Goal: Task Accomplishment & Management: Manage account settings

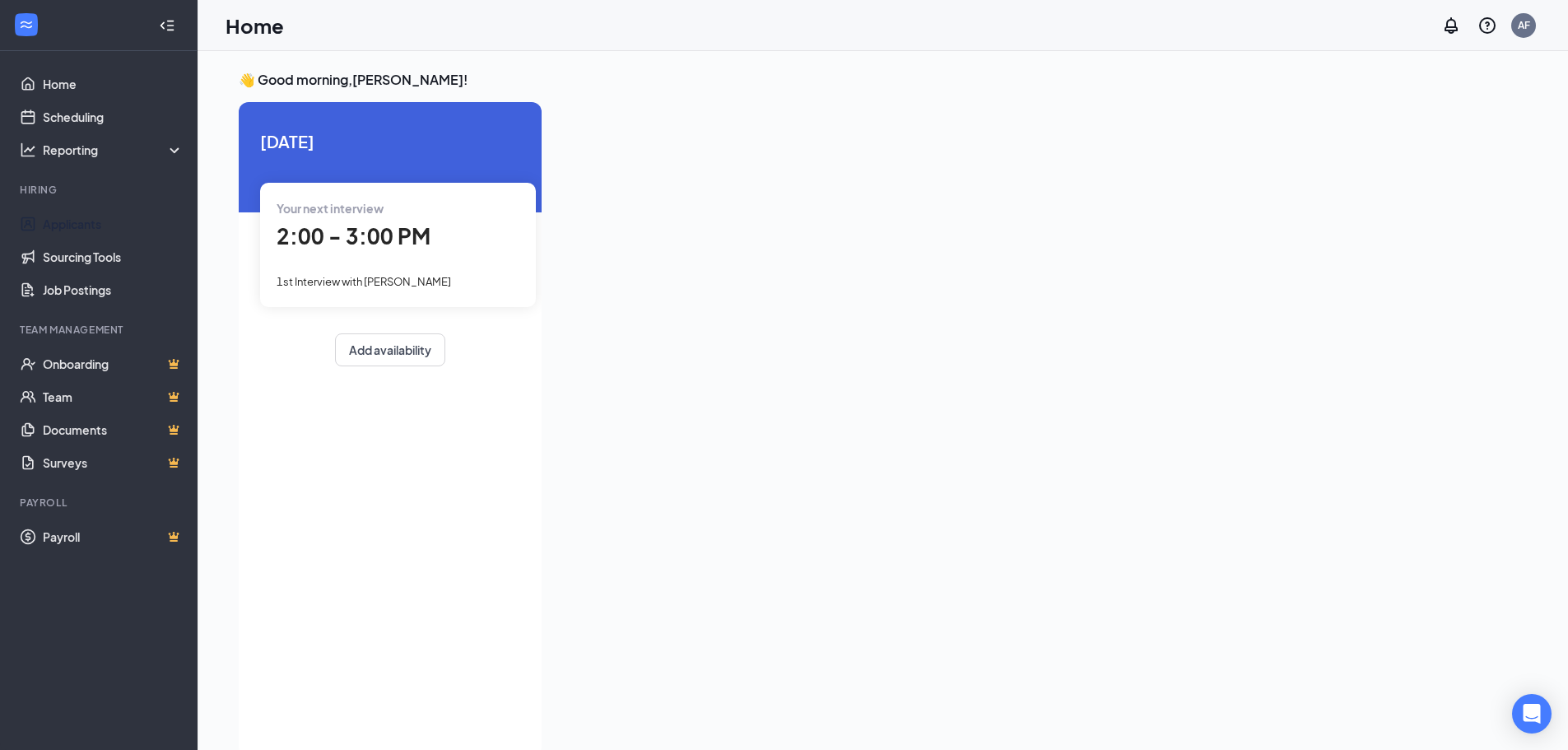
click at [92, 230] on link "Applicants" at bounding box center [113, 224] width 141 height 33
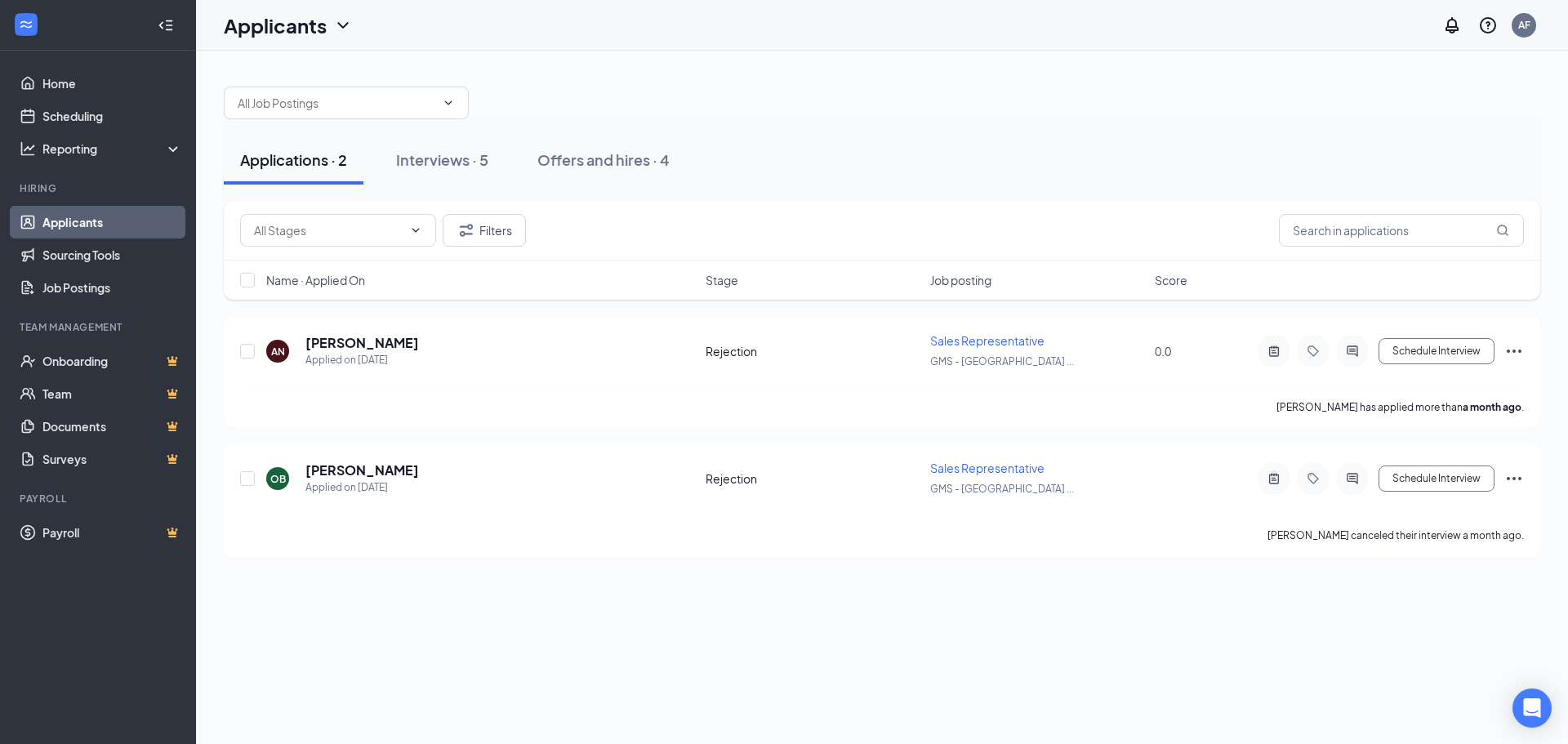
click at [449, 165] on div "Interviews · 5" at bounding box center [442, 159] width 92 height 20
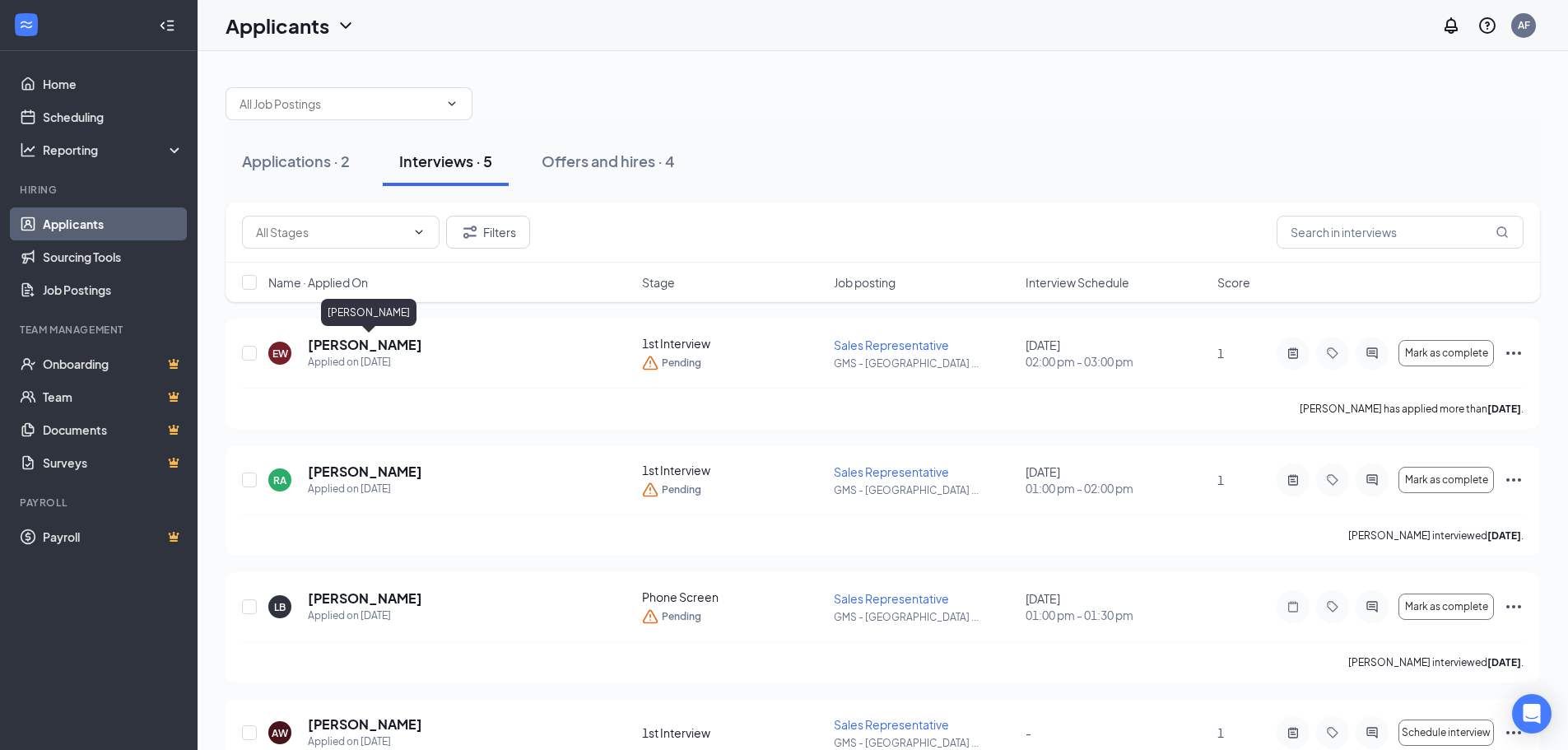
click at [422, 353] on h5 "[PERSON_NAME]" at bounding box center [365, 345] width 114 height 18
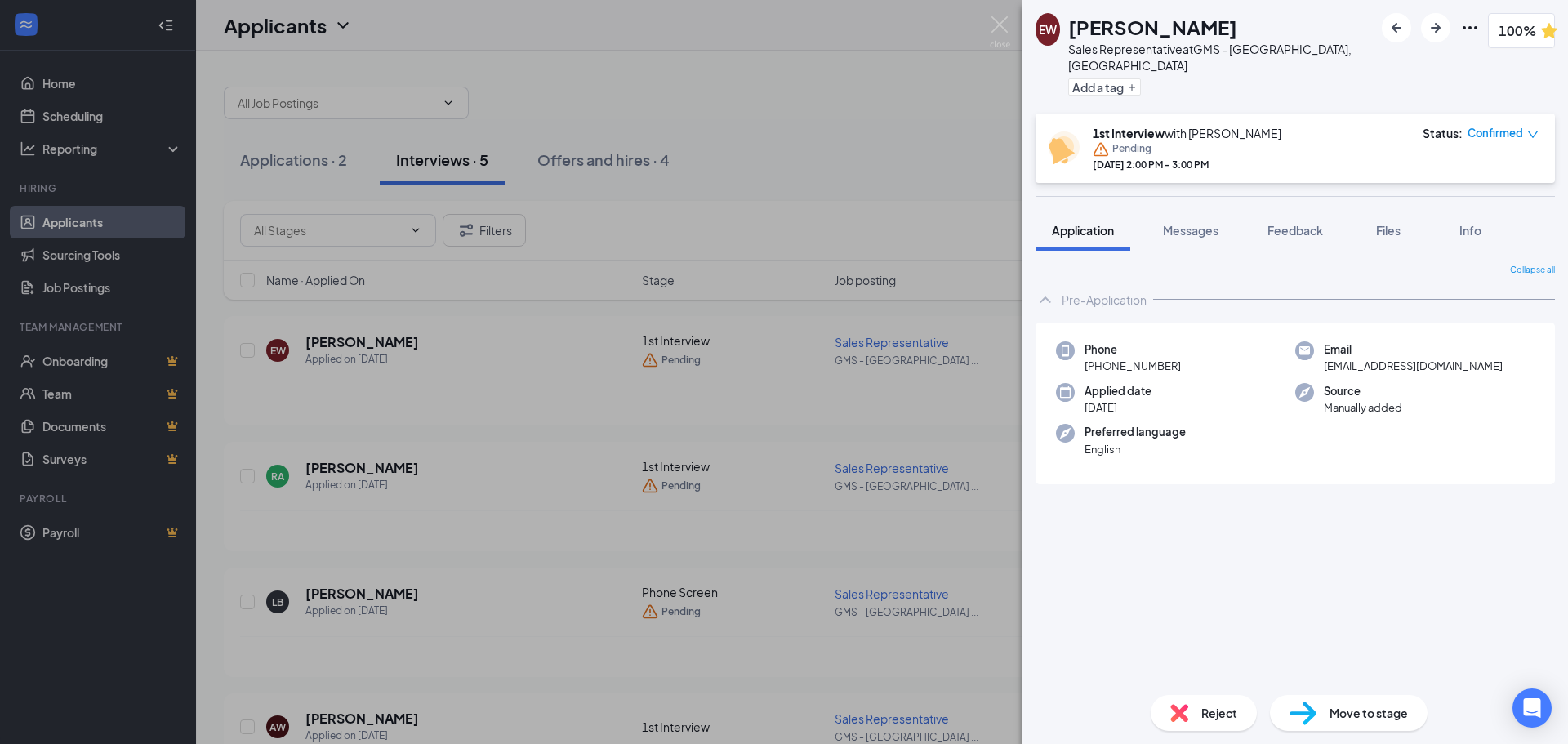
click at [1397, 210] on button "Files" at bounding box center [1389, 230] width 65 height 41
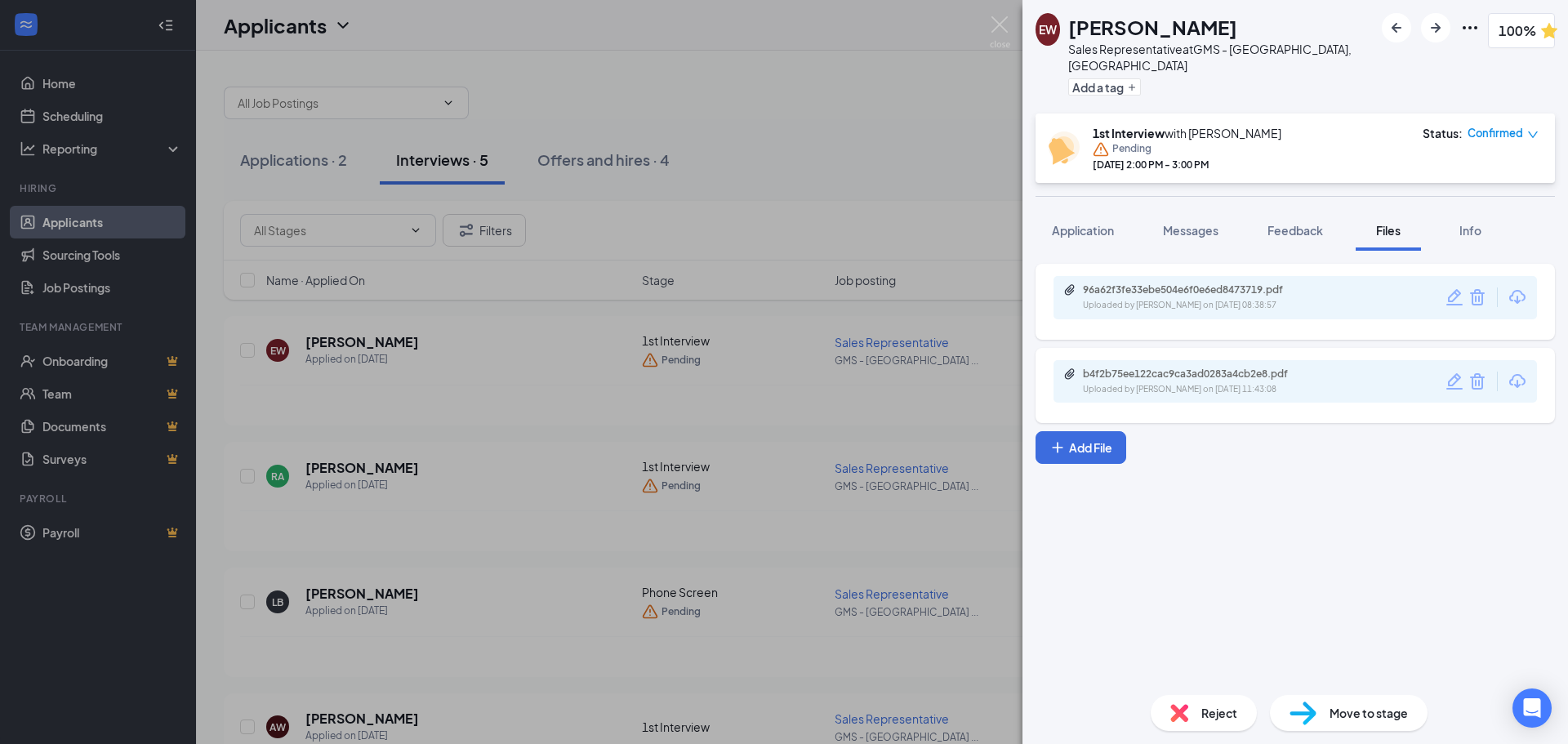
click at [1298, 210] on button "Feedback" at bounding box center [1296, 230] width 88 height 41
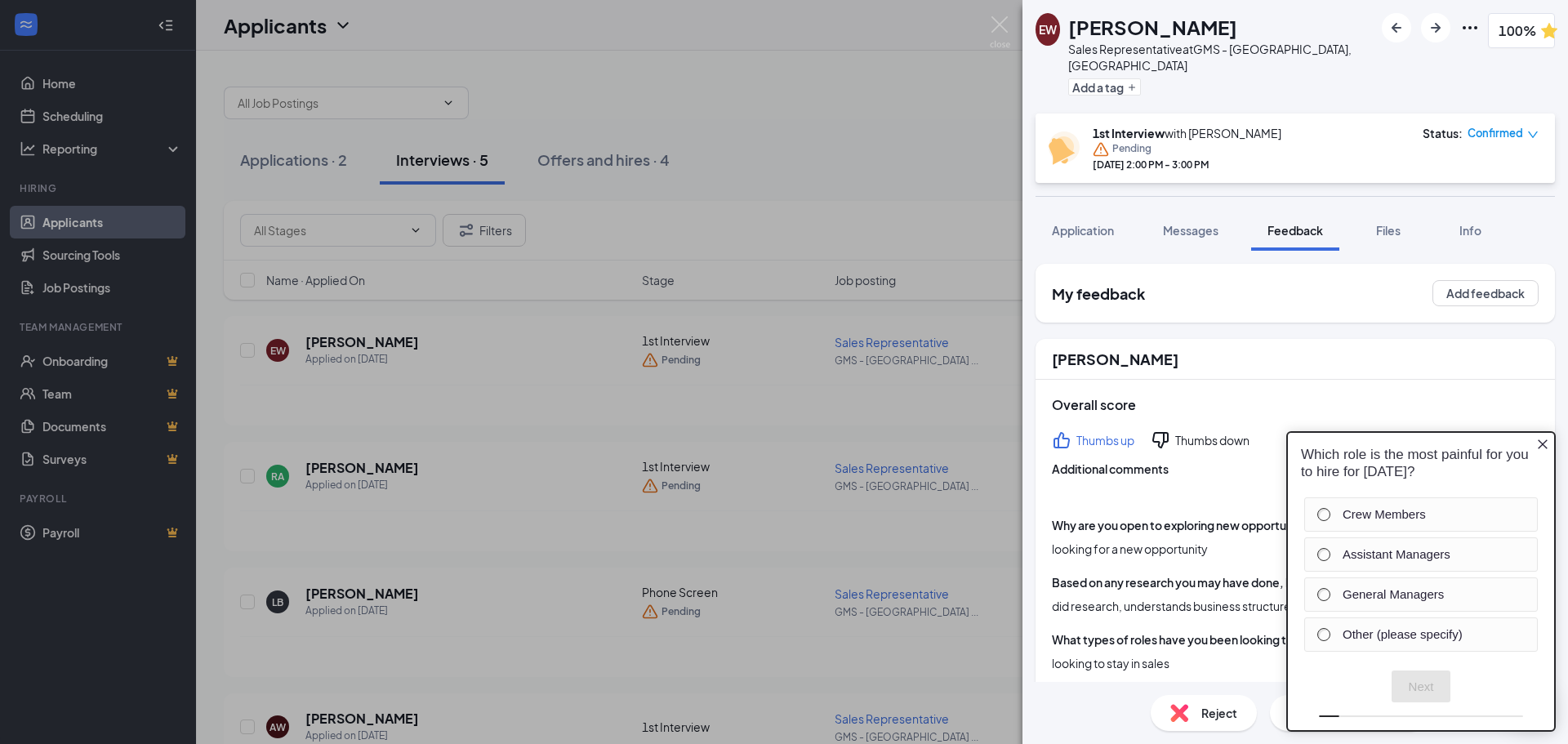
click at [1374, 222] on button "Files" at bounding box center [1389, 230] width 65 height 41
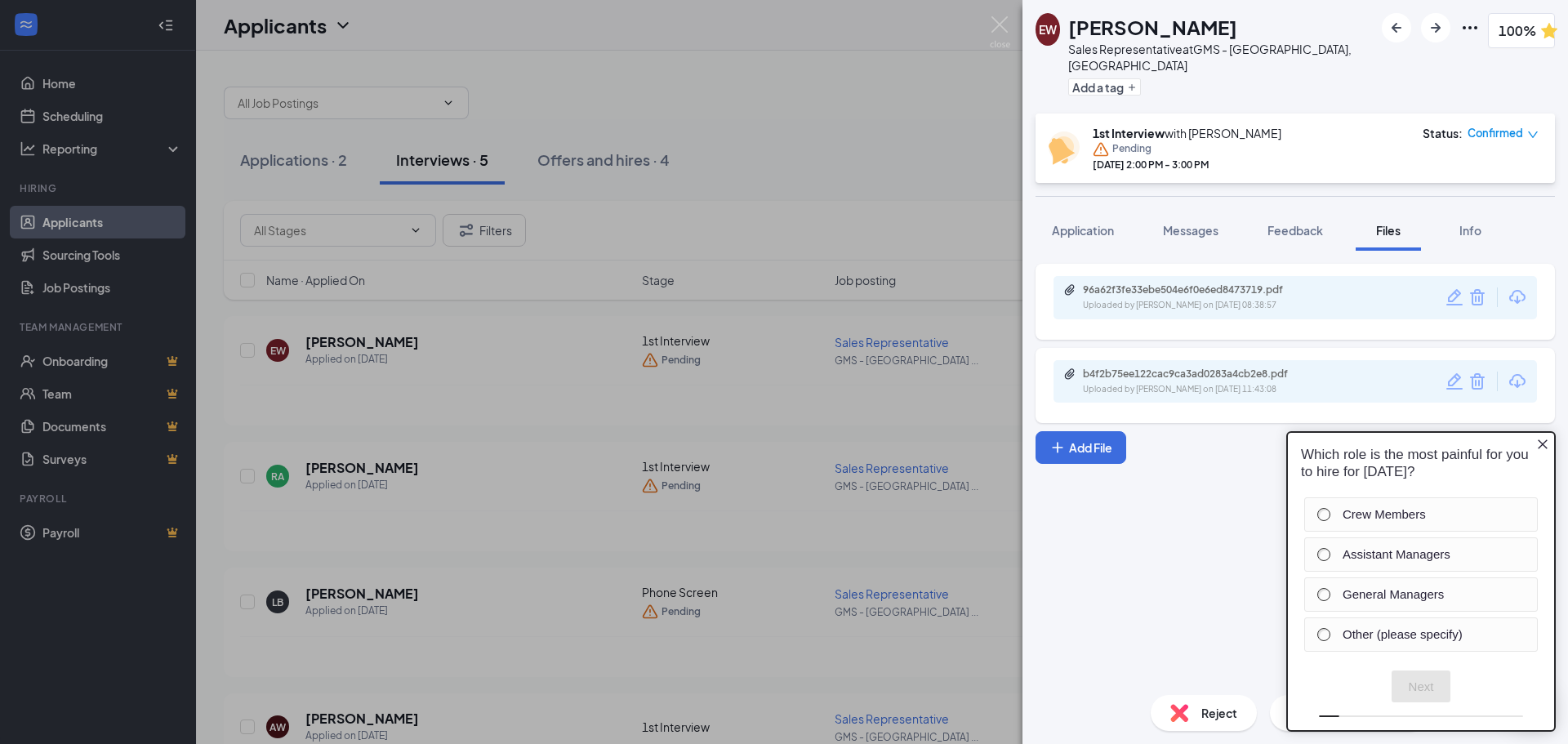
click at [1547, 441] on icon "Close button" at bounding box center [1543, 445] width 13 height 13
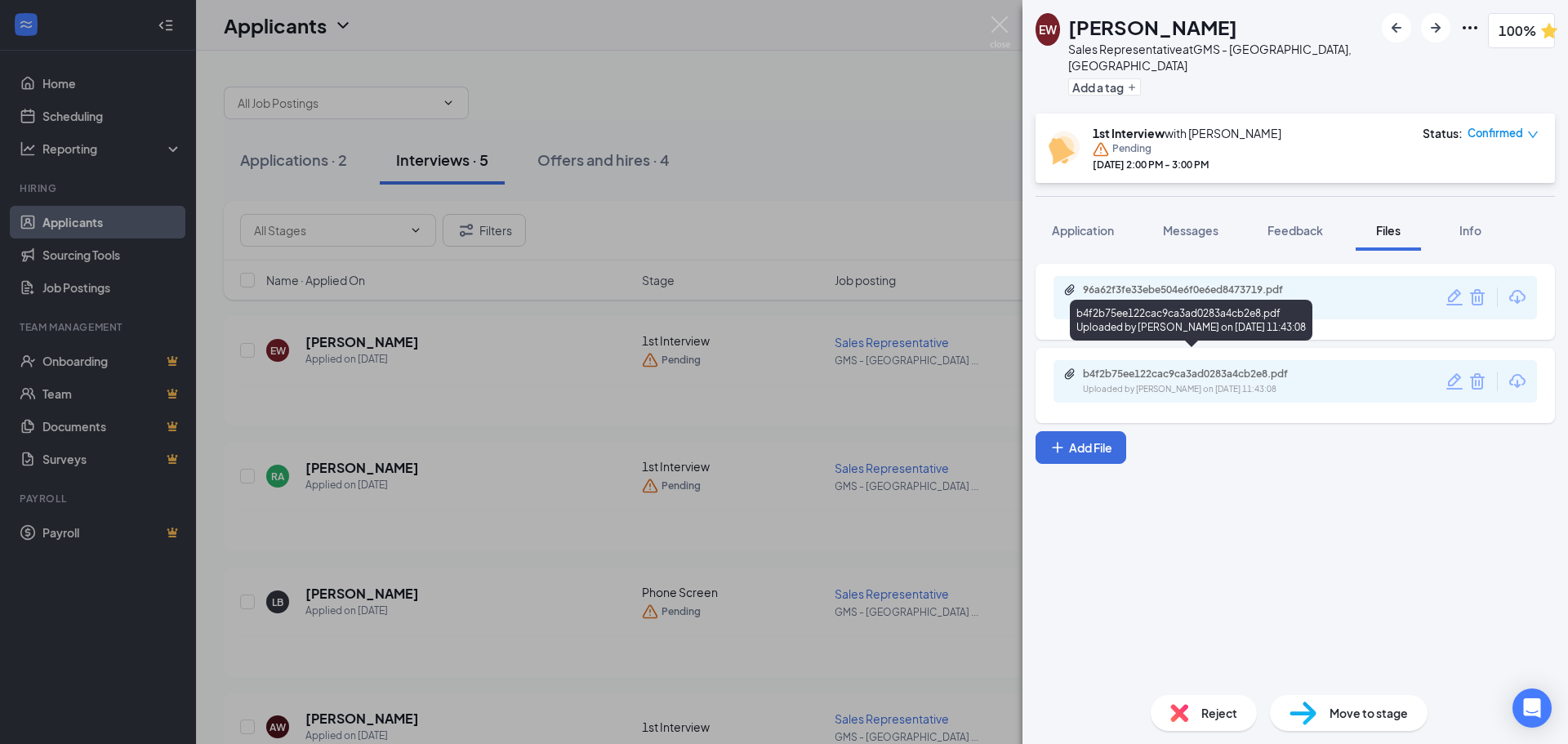
click at [1204, 383] on div "Uploaded by [PERSON_NAME] on [DATE] 11:43:08" at bounding box center [1205, 389] width 246 height 13
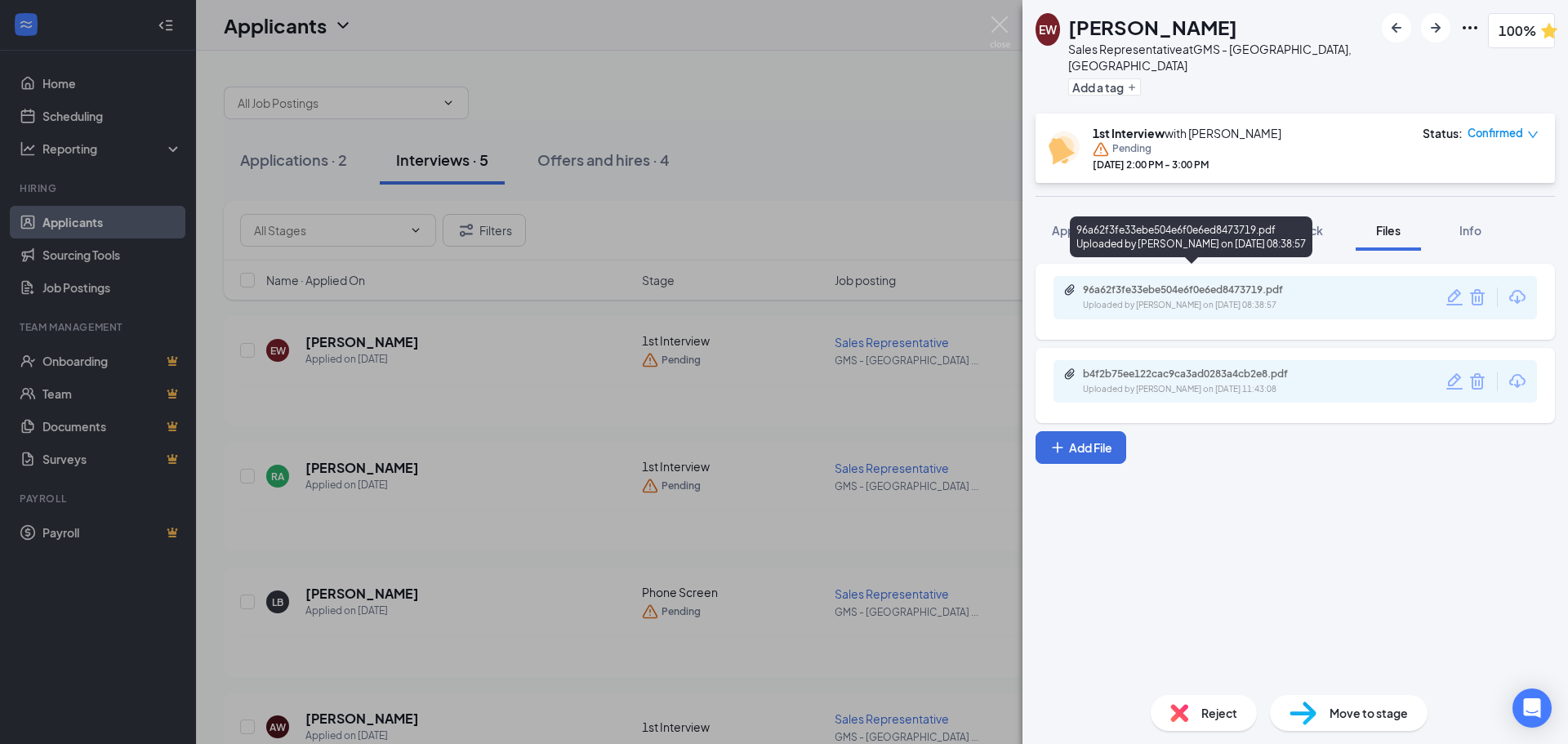
click at [1209, 299] on div "Uploaded by [PERSON_NAME] on [DATE] 08:38:57" at bounding box center [1205, 306] width 246 height 13
